Goal: Task Accomplishment & Management: Manage account settings

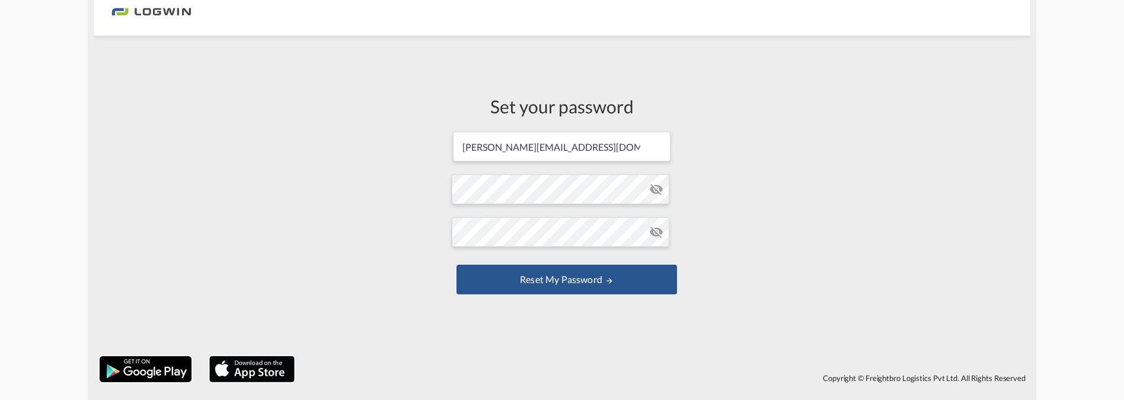
click at [653, 187] on md-icon "icon-eye-off" at bounding box center [656, 189] width 14 height 14
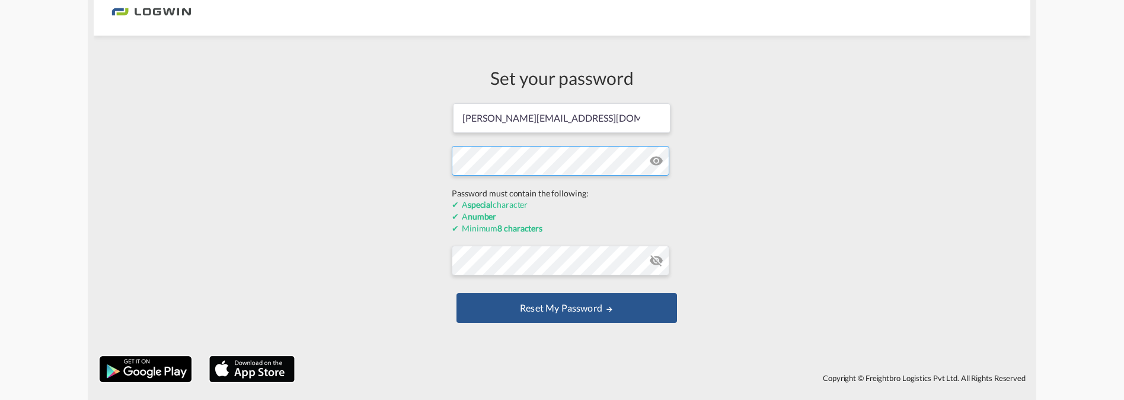
click at [539, 192] on form "[PERSON_NAME][EMAIL_ADDRESS][DOMAIN_NAME] Password must contain the following: …" at bounding box center [562, 214] width 221 height 224
click at [337, 190] on div "Set your password [PERSON_NAME][EMAIL_ADDRESS][DOMAIN_NAME] Password must conta…" at bounding box center [562, 196] width 937 height 308
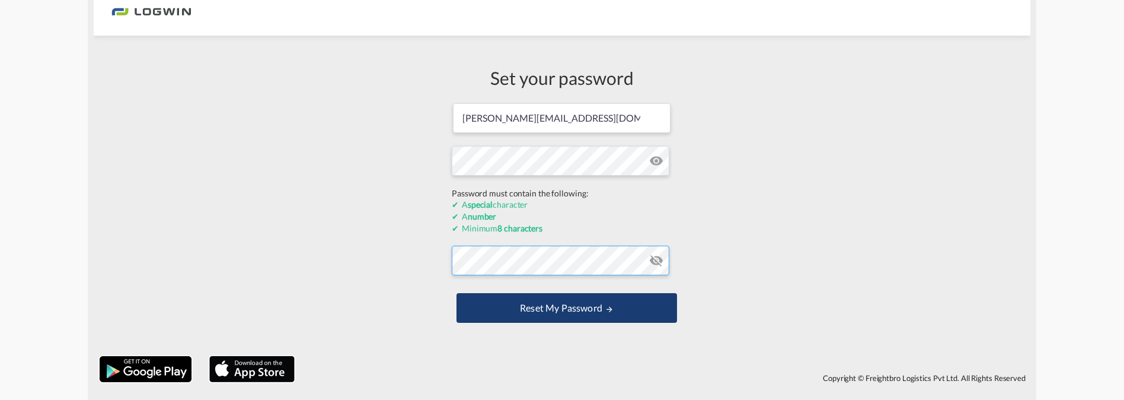
click at [460, 266] on form "[PERSON_NAME][EMAIL_ADDRESS][DOMAIN_NAME] Password must contain the following: …" at bounding box center [562, 214] width 221 height 224
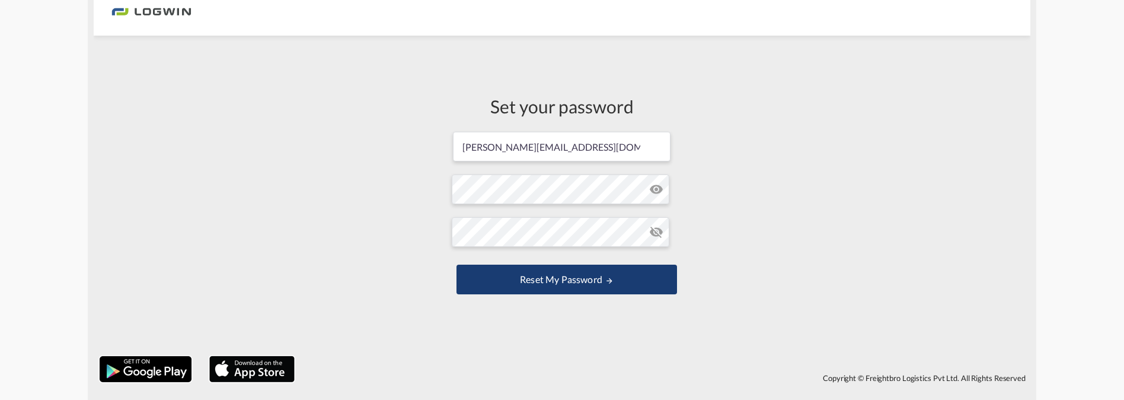
click at [465, 284] on button "Reset my password" at bounding box center [567, 279] width 221 height 30
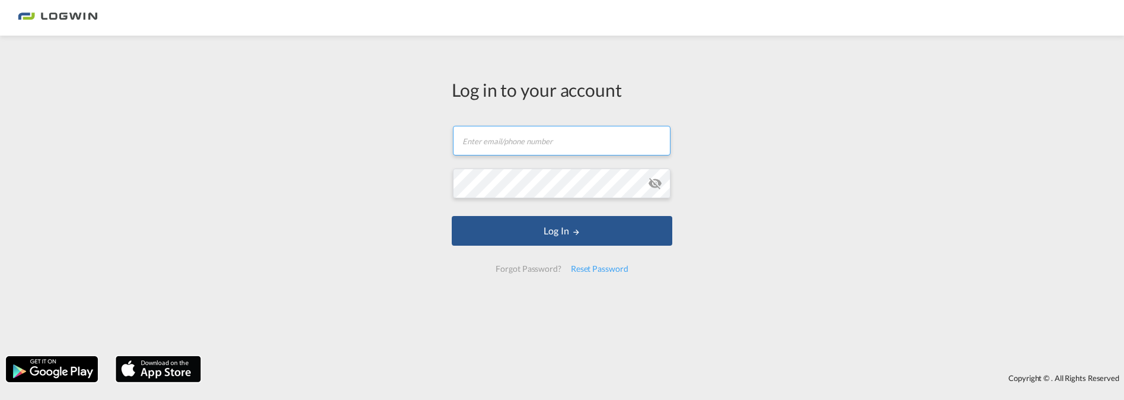
type input "[PERSON_NAME][EMAIL_ADDRESS][DOMAIN_NAME]"
click at [654, 179] on md-icon "icon-eye-off" at bounding box center [655, 183] width 14 height 14
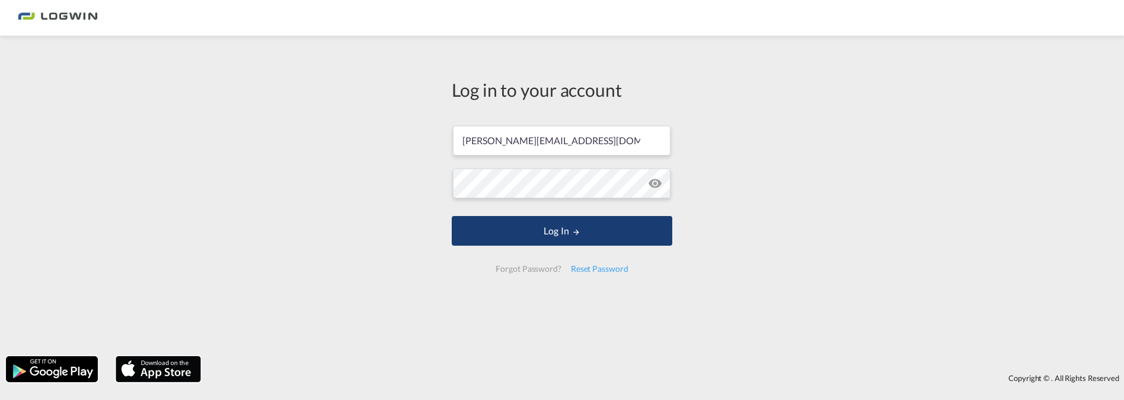
click at [601, 228] on button "Log In" at bounding box center [562, 231] width 221 height 30
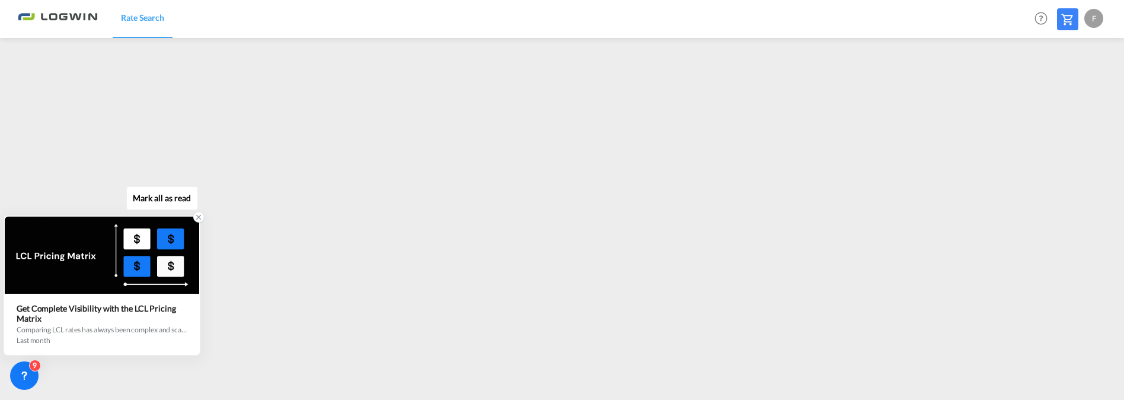
click at [196, 215] on icon at bounding box center [198, 217] width 8 height 8
